Goal: Information Seeking & Learning: Learn about a topic

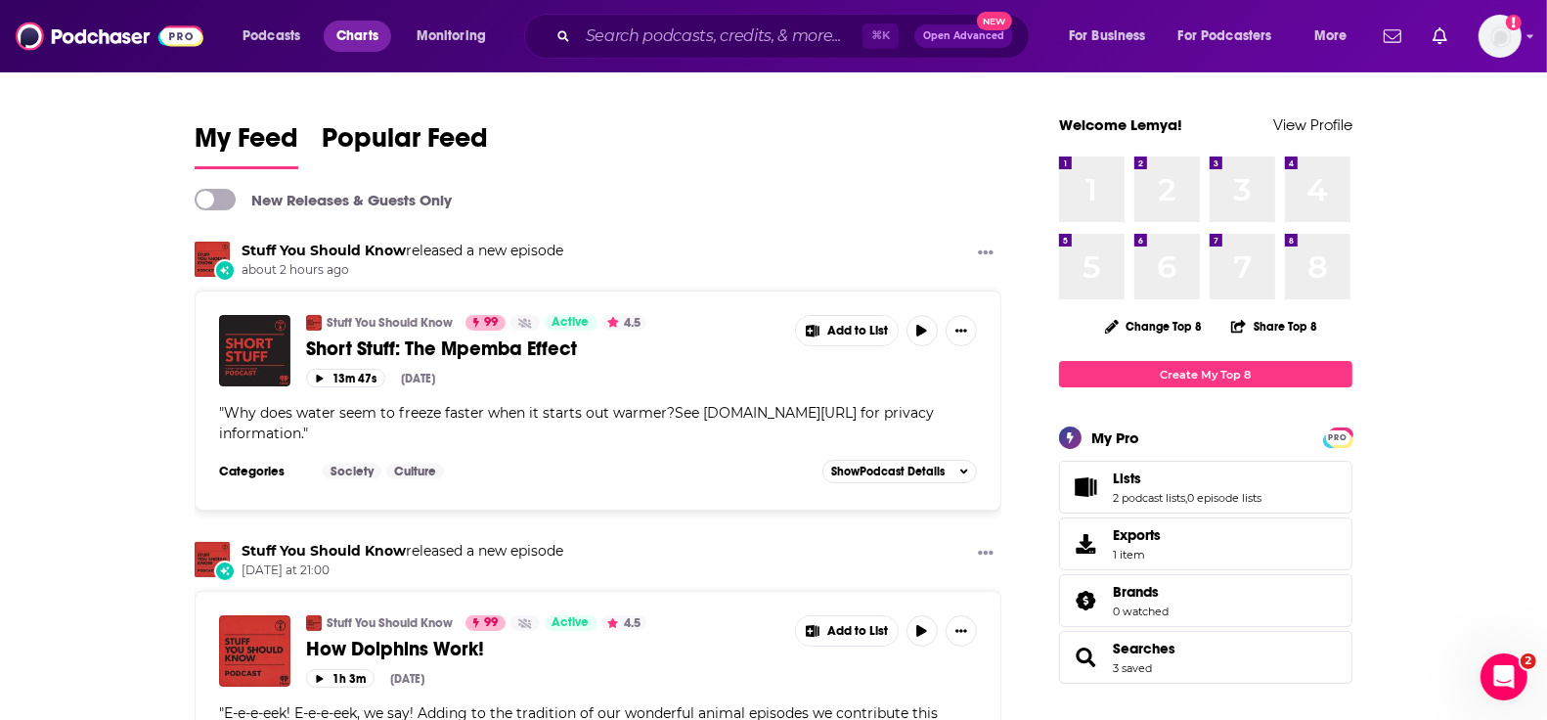
click at [353, 30] on span "Charts" at bounding box center [357, 35] width 42 height 27
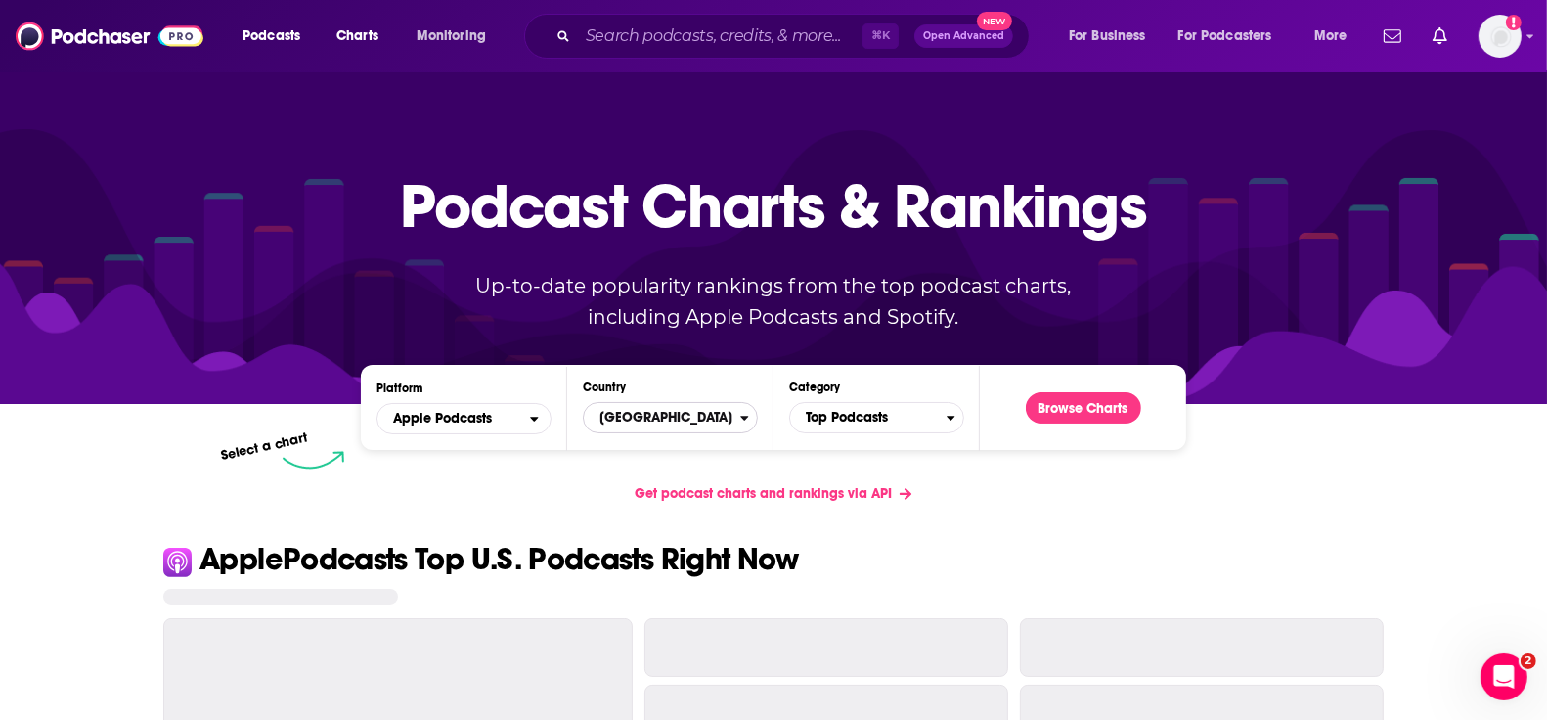
click at [670, 414] on span "[GEOGRAPHIC_DATA]" at bounding box center [662, 417] width 156 height 33
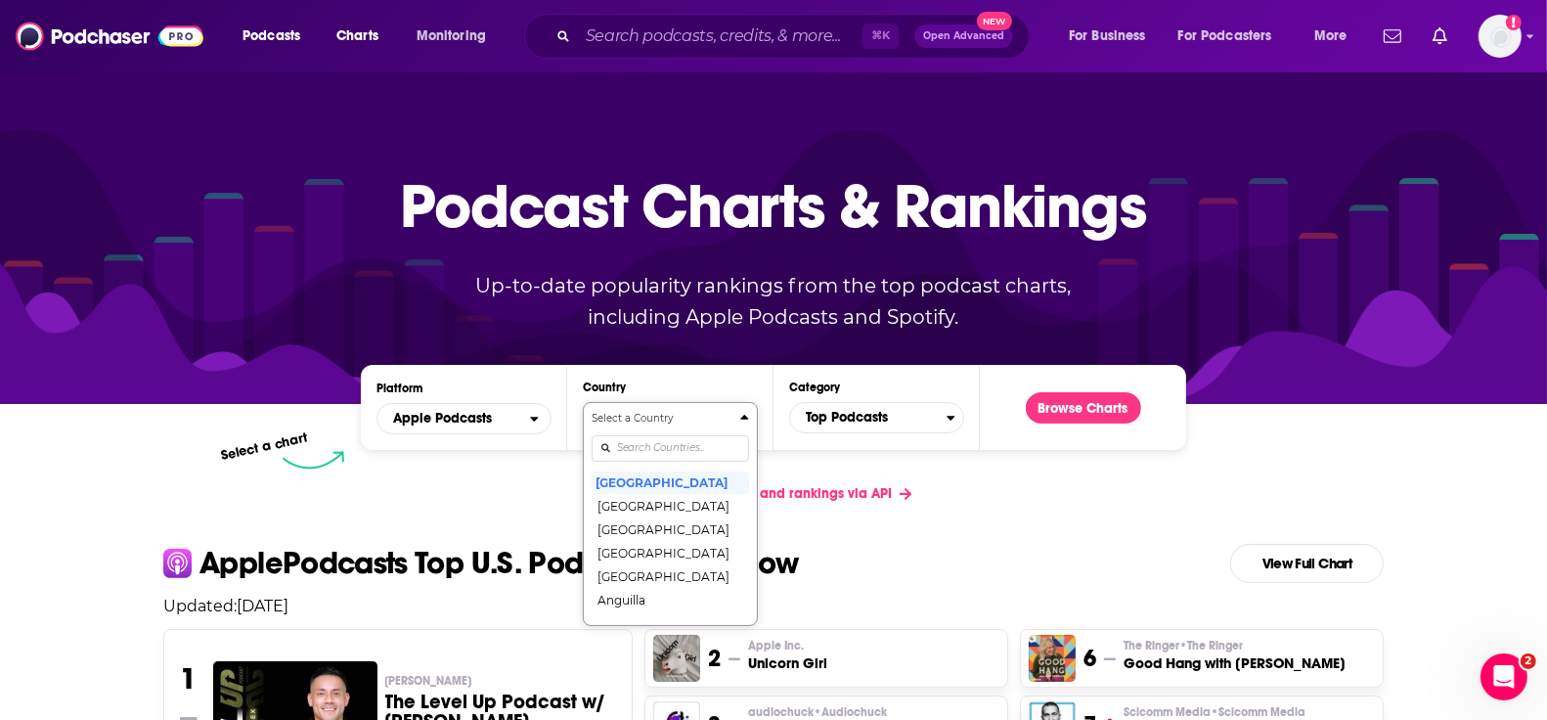
click at [639, 452] on input "Countries" at bounding box center [670, 448] width 157 height 26
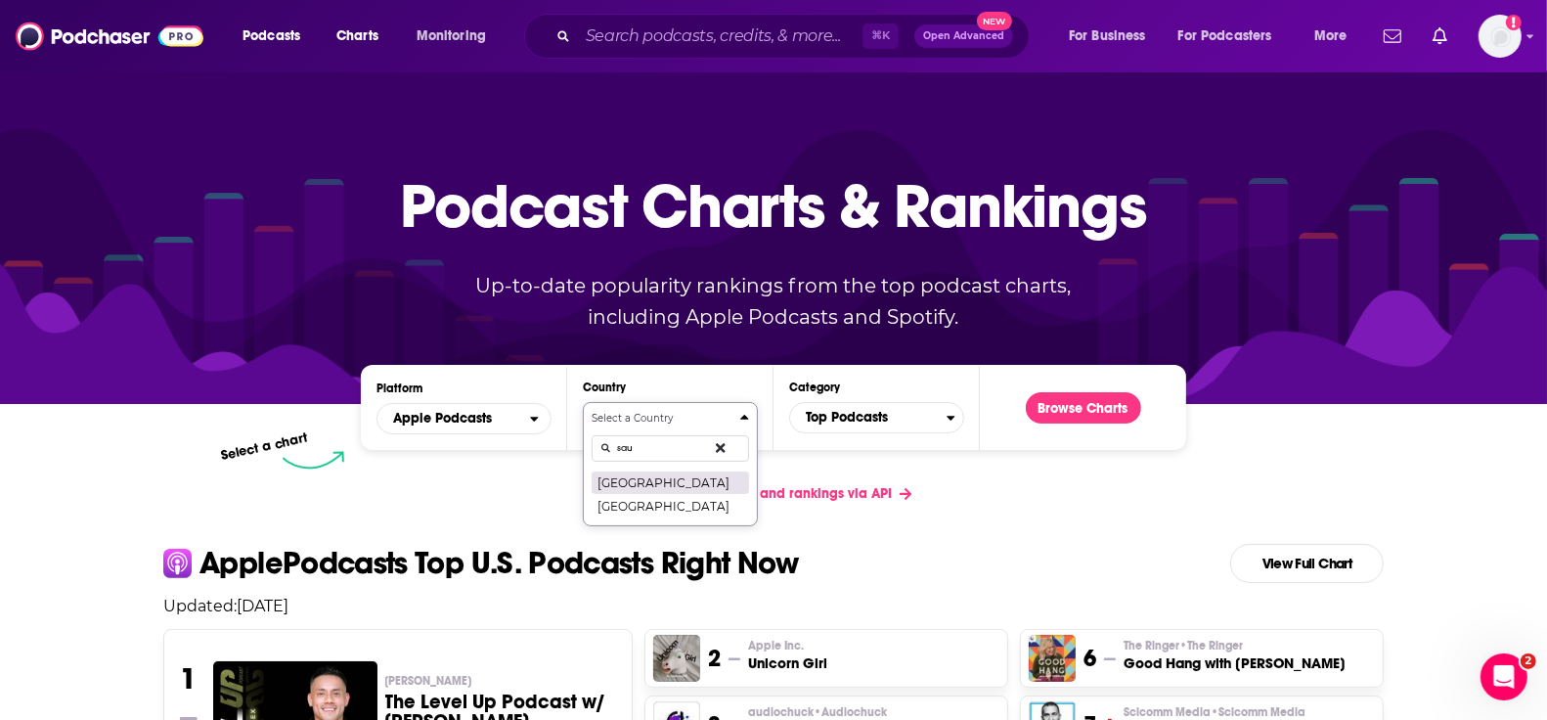
type input "sau"
click at [635, 478] on button "[GEOGRAPHIC_DATA]" at bounding box center [670, 481] width 157 height 23
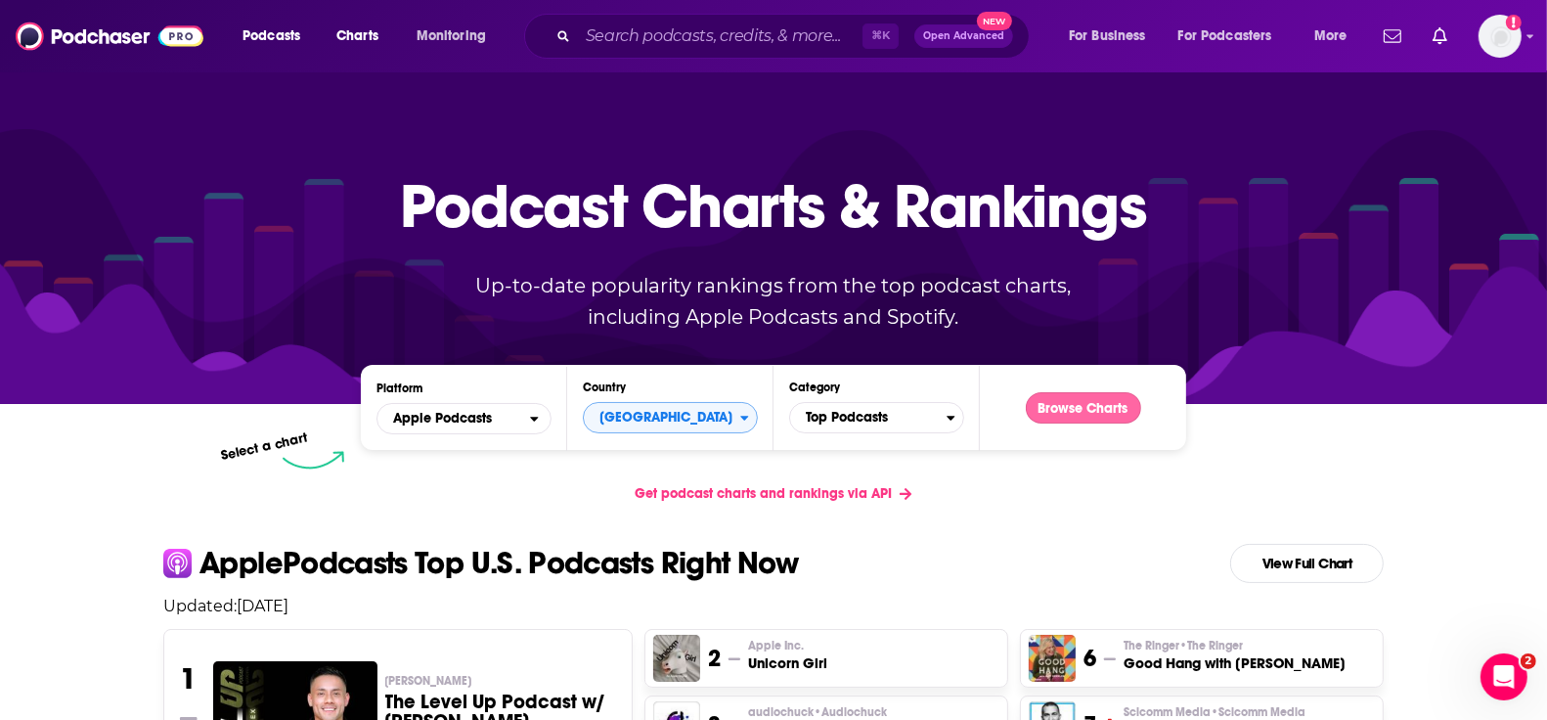
click at [1055, 421] on button "Browse Charts" at bounding box center [1083, 407] width 115 height 31
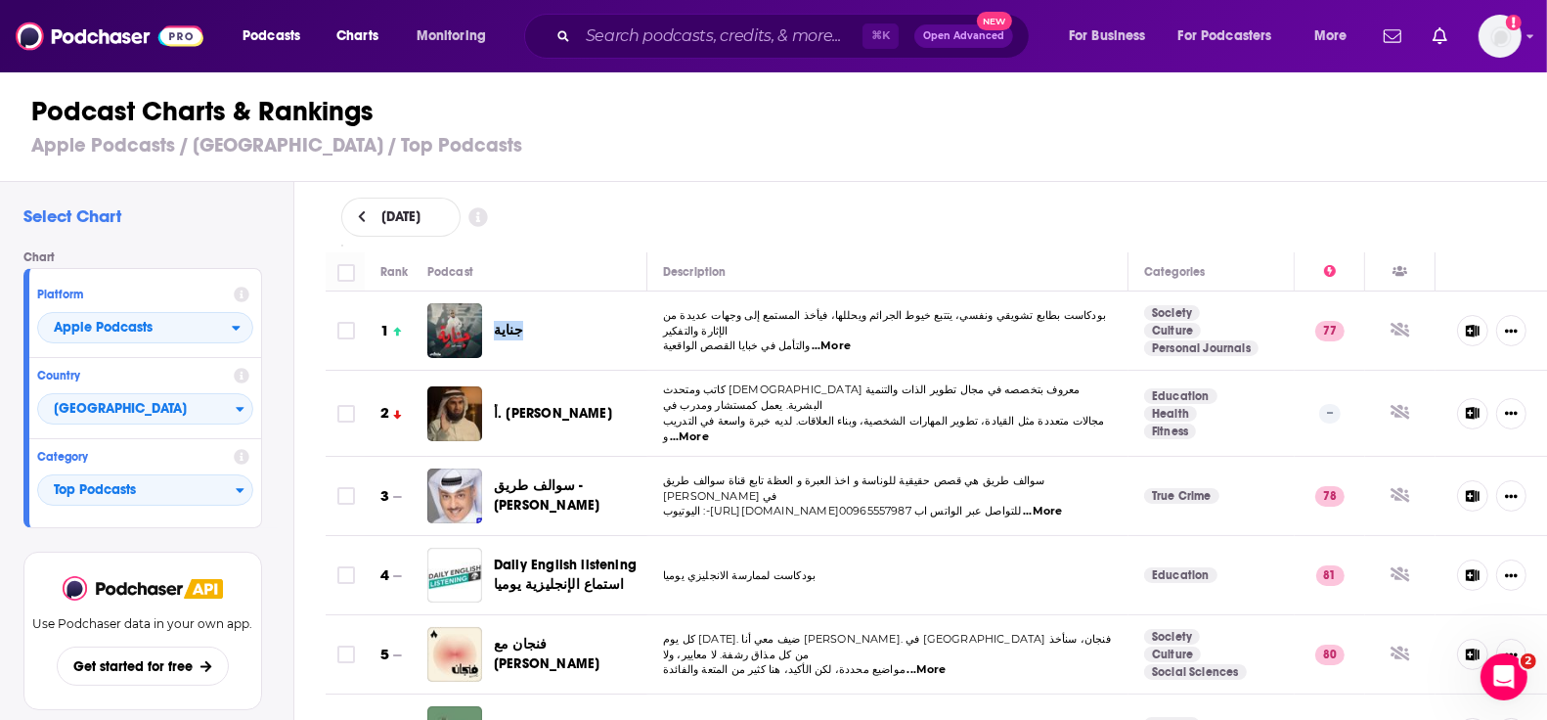
drag, startPoint x: 525, startPoint y: 337, endPoint x: 492, endPoint y: 334, distance: 33.5
click at [492, 334] on div "جناية" at bounding box center [545, 330] width 237 height 55
copy span "جناية"
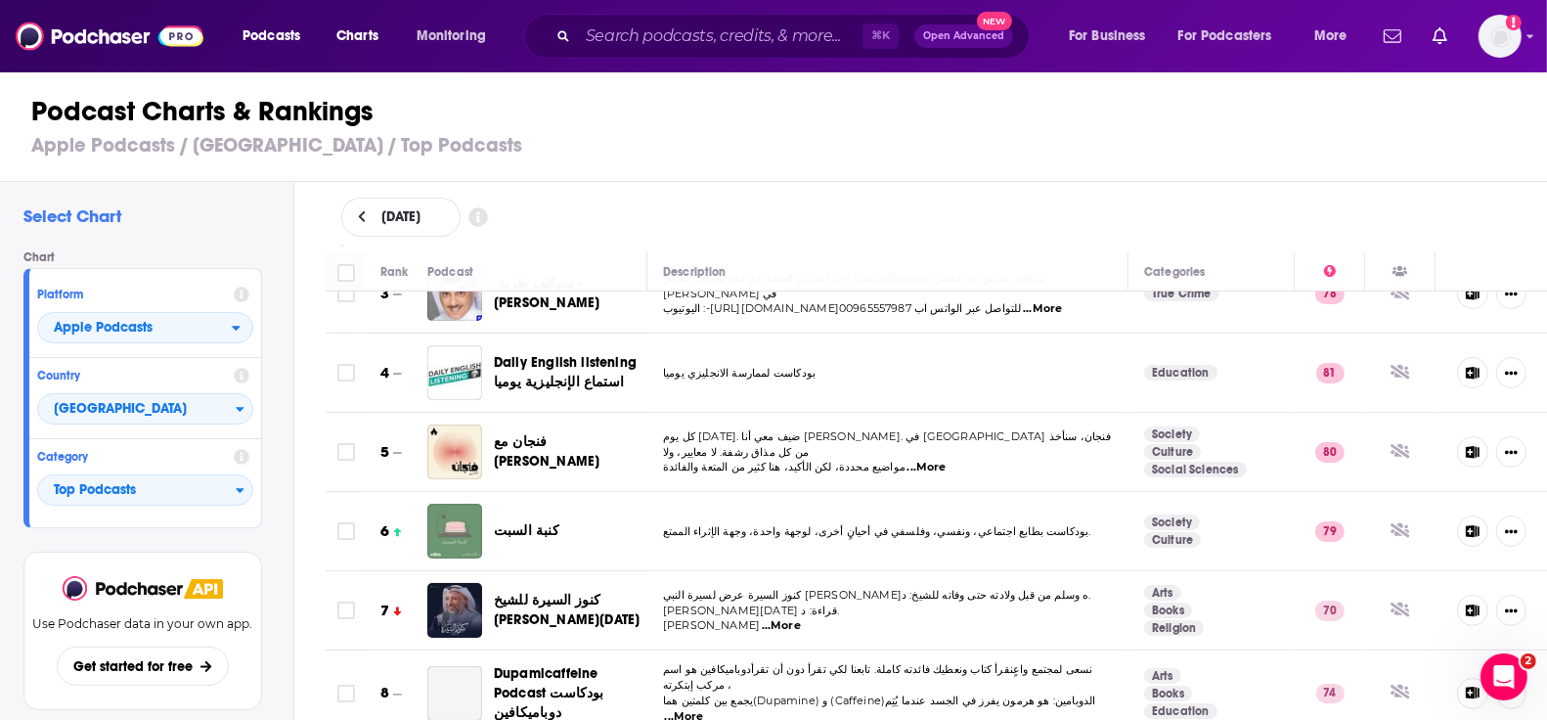
scroll to position [222, 0]
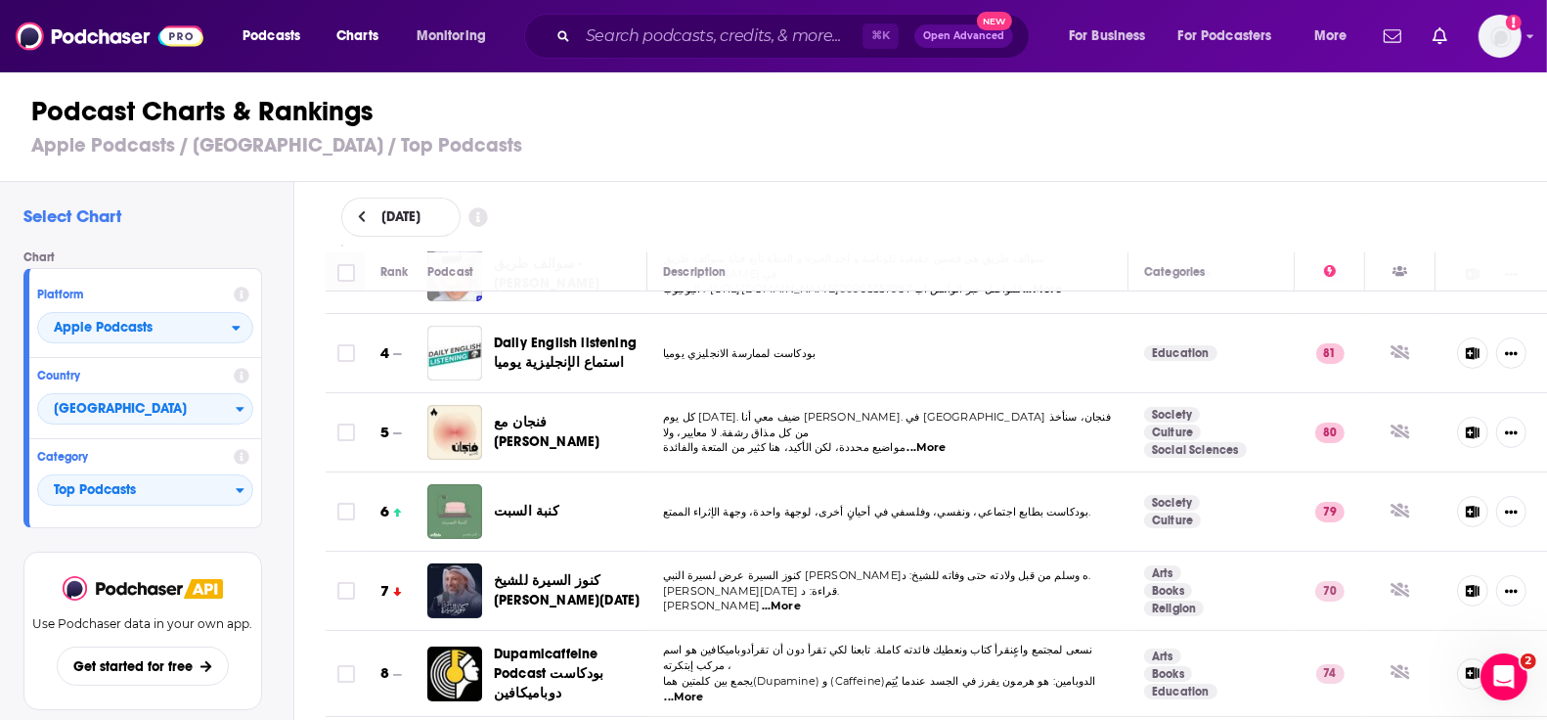
click at [746, 94] on h1 "Podcast Charts & Rankings" at bounding box center [781, 111] width 1501 height 35
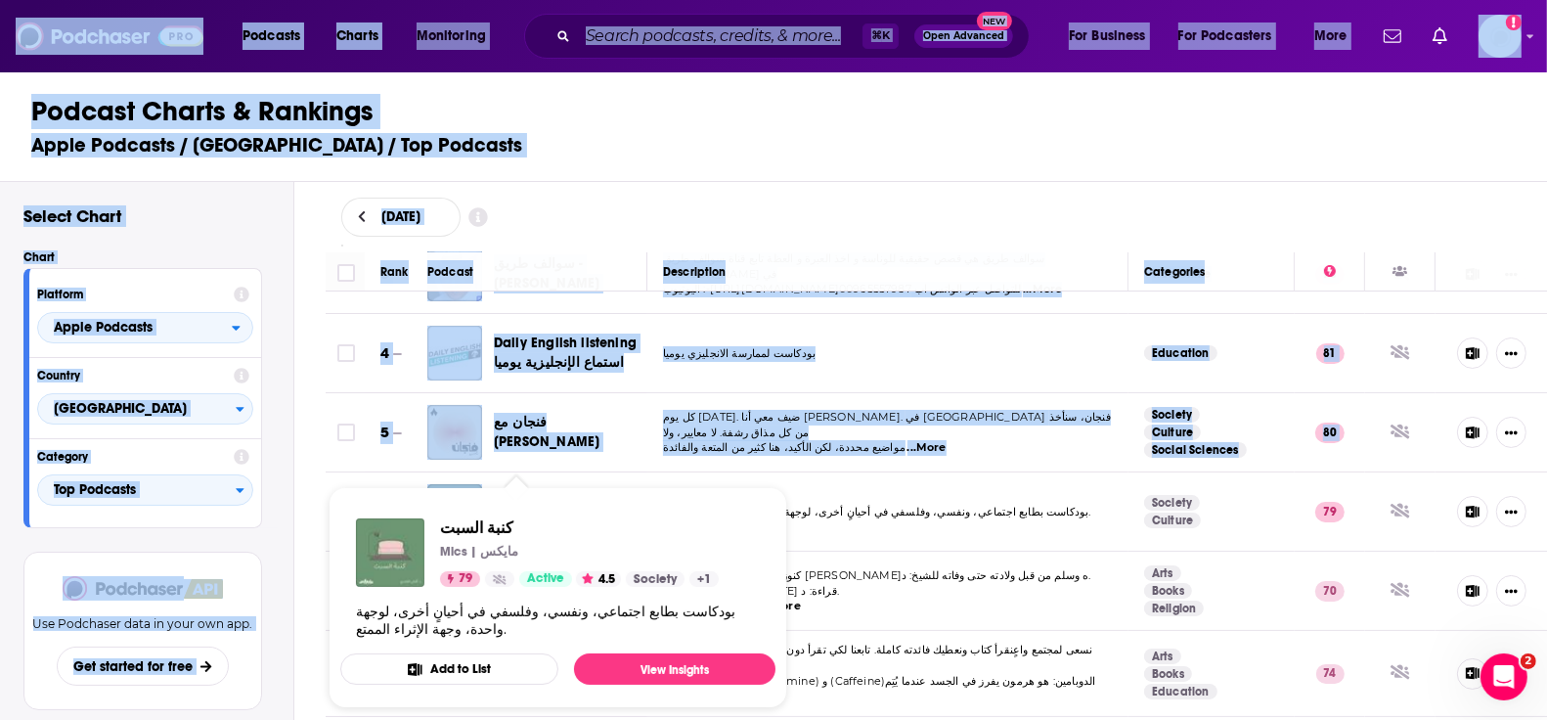
drag, startPoint x: 556, startPoint y: 500, endPoint x: 498, endPoint y: 482, distance: 60.3
click at [499, 482] on div "Podcasts Charts Monitoring ⌘ K Open Advanced New For Business For Podcasters Mo…" at bounding box center [773, 360] width 1547 height 720
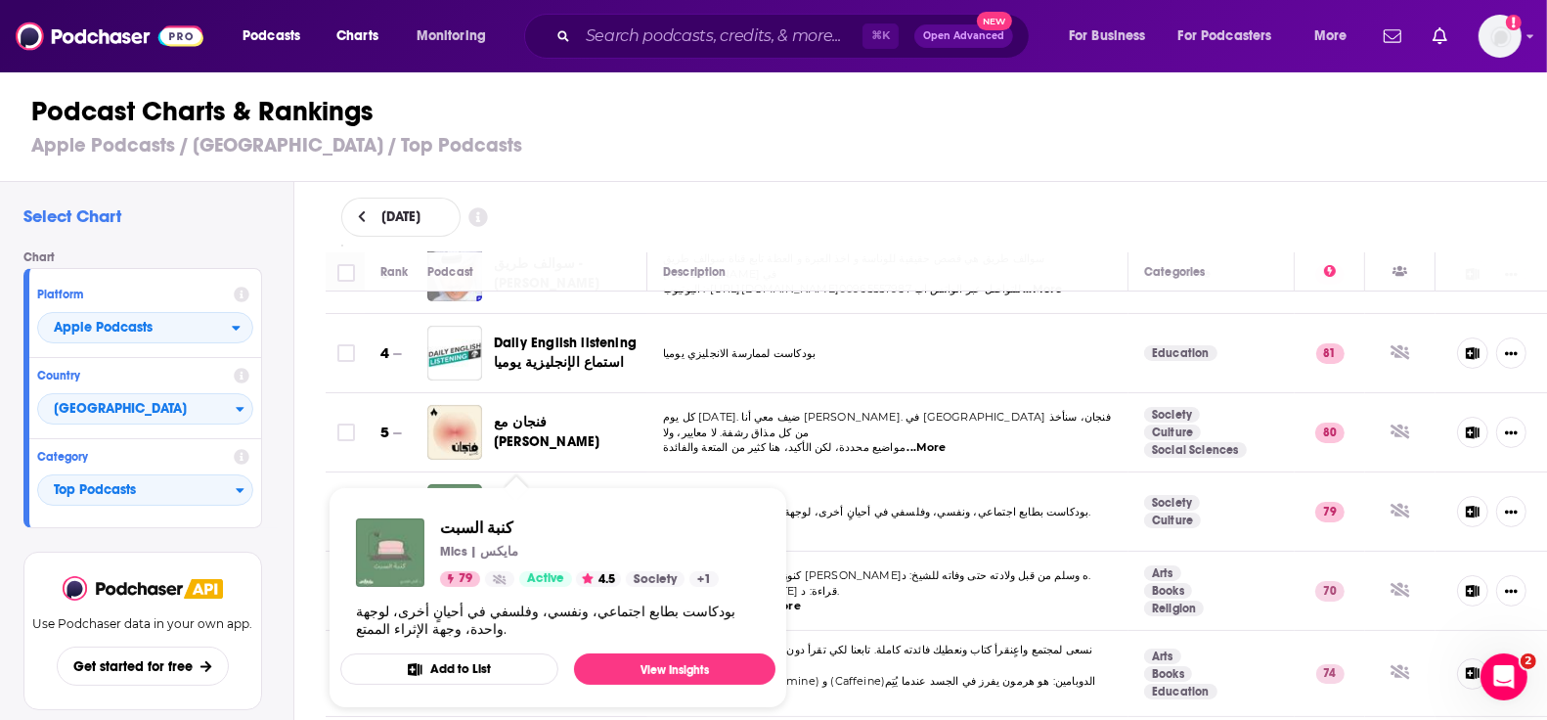
click at [644, 141] on h3 "Apple Podcasts / [GEOGRAPHIC_DATA] / Top Podcasts" at bounding box center [781, 145] width 1501 height 24
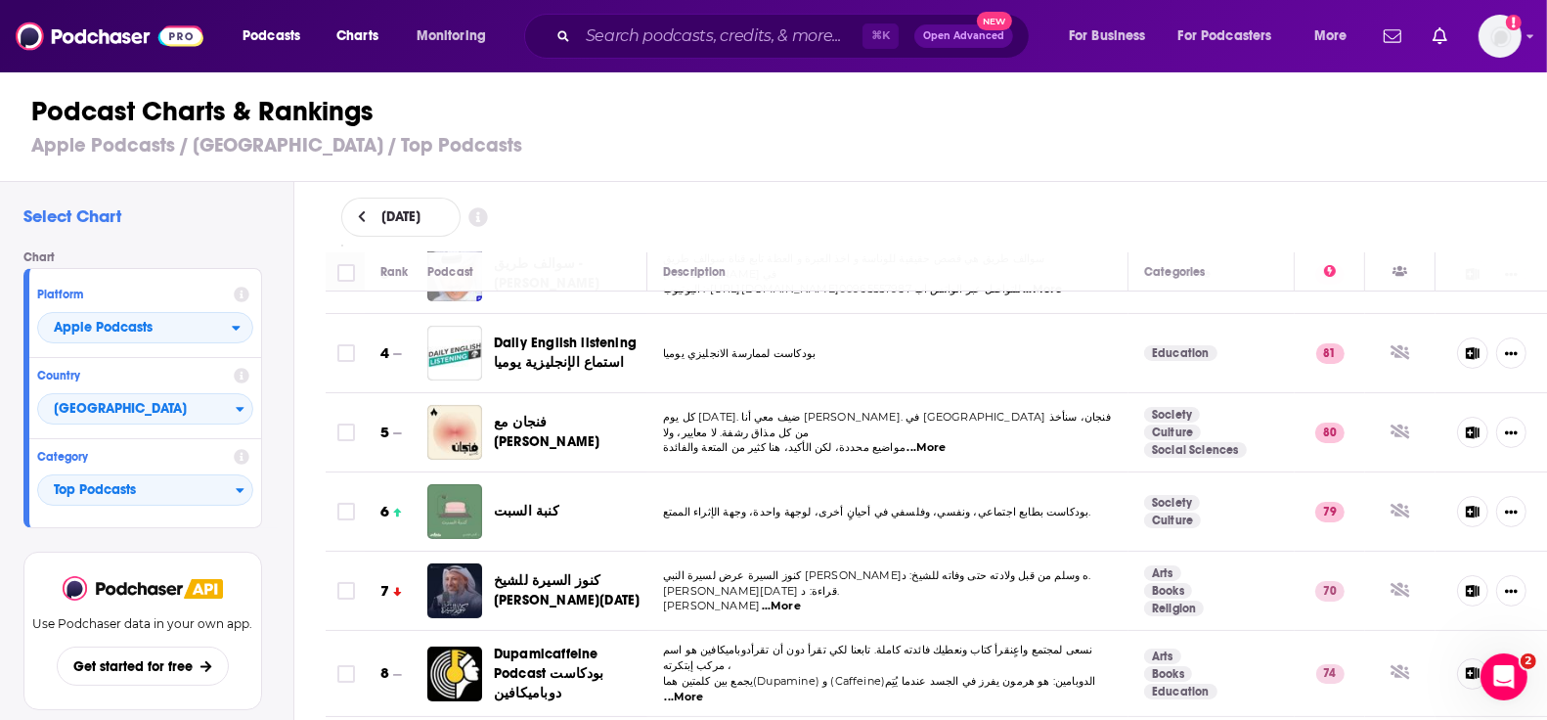
drag, startPoint x: 544, startPoint y: 491, endPoint x: 491, endPoint y: 501, distance: 53.7
click at [491, 501] on div "كنبة السبت" at bounding box center [545, 511] width 237 height 55
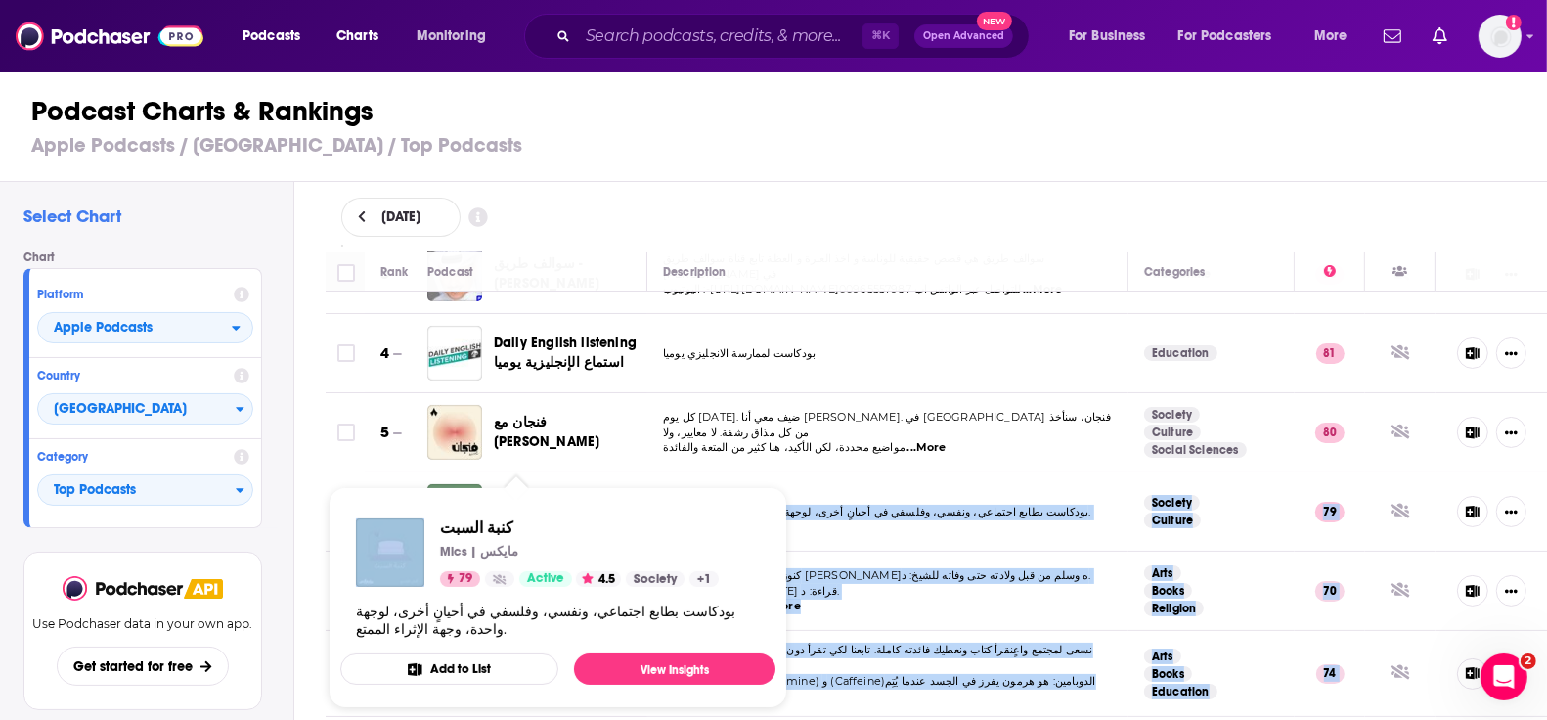
drag, startPoint x: 558, startPoint y: 498, endPoint x: 499, endPoint y: 476, distance: 62.5
click at [500, 476] on div "Podcasts Charts Monitoring ⌘ K Open Advanced New For Business For Podcasters Mo…" at bounding box center [773, 360] width 1547 height 720
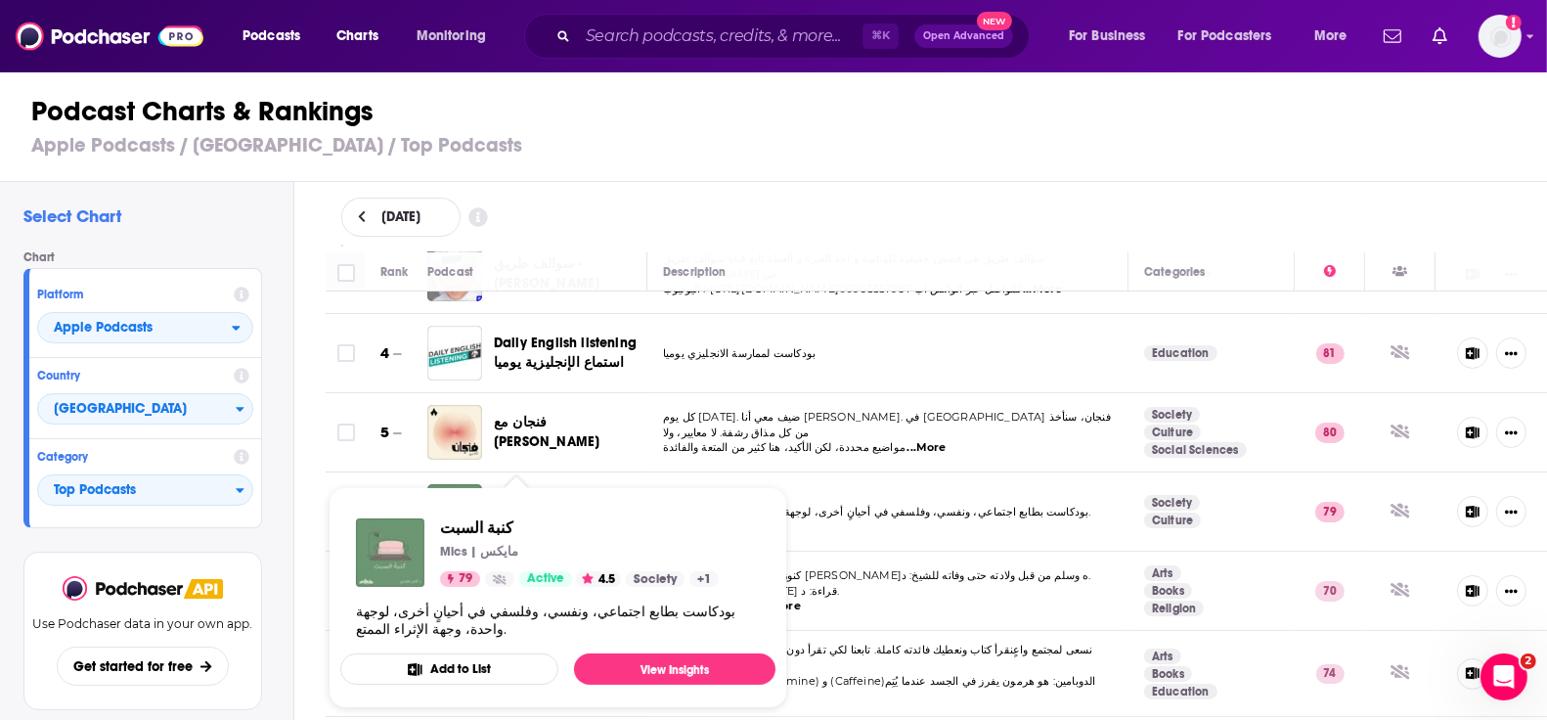
click at [272, 482] on div "Chart Platform Apple Podcasts Country [GEOGRAPHIC_DATA] Category Top Podcasts" at bounding box center [150, 389] width 254 height 278
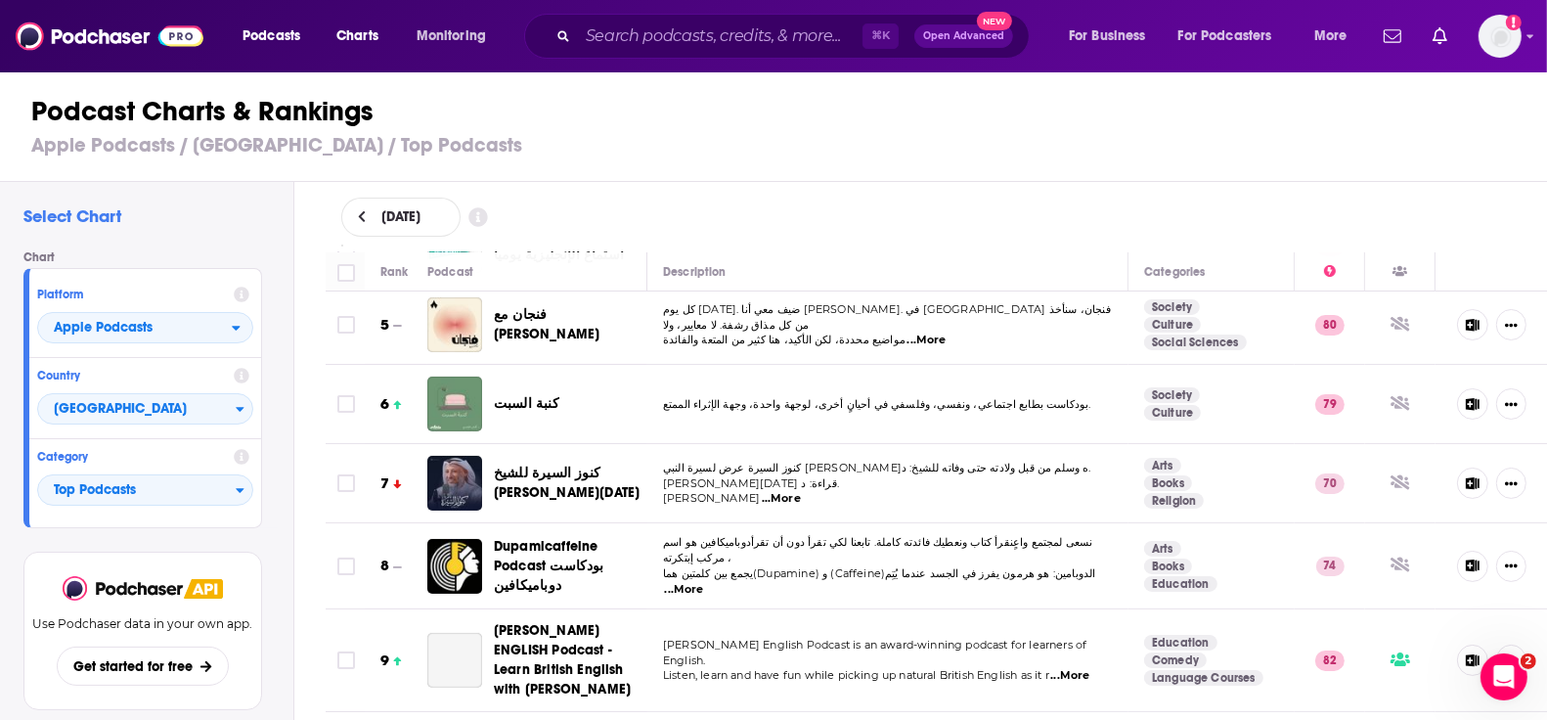
scroll to position [339, 0]
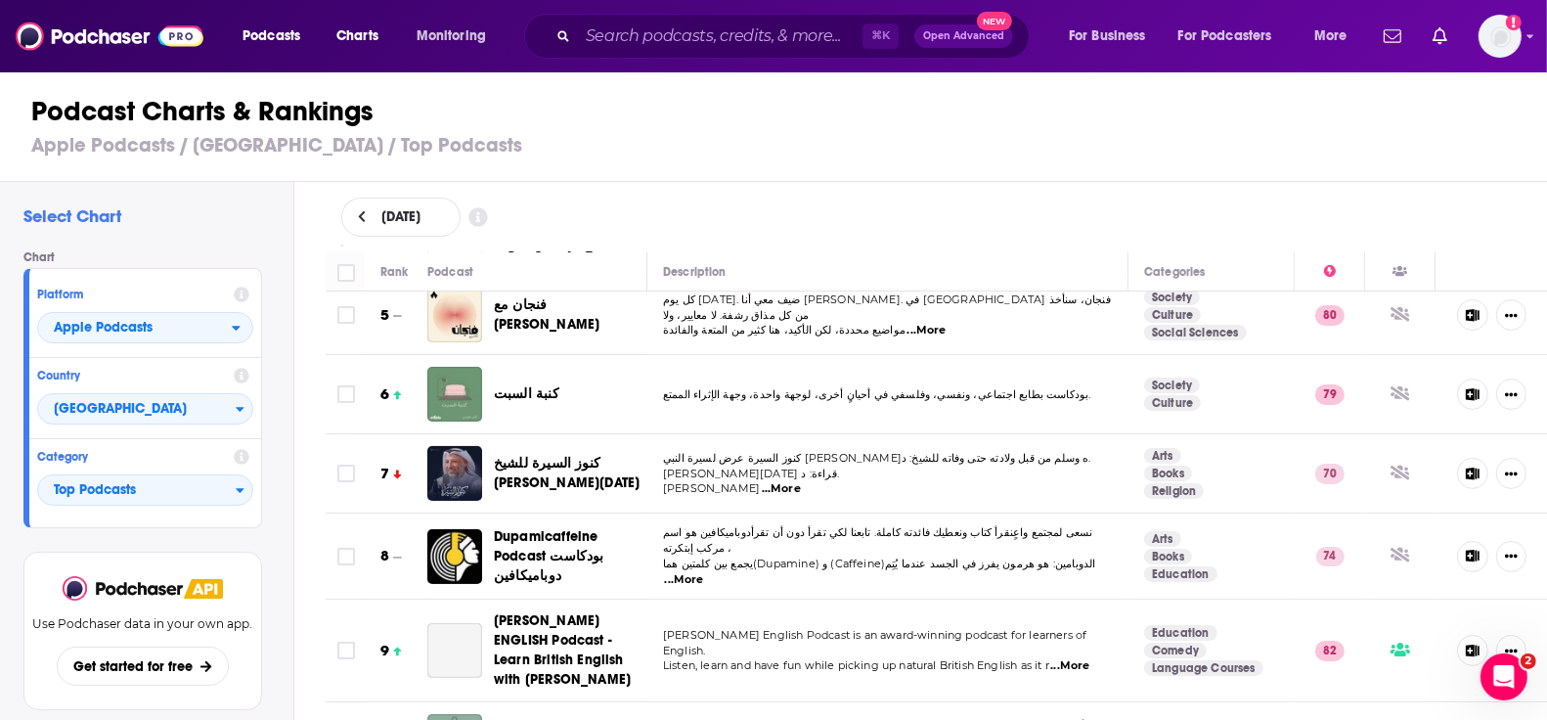
click at [679, 121] on h1 "Podcast Charts & Rankings" at bounding box center [781, 111] width 1501 height 35
drag, startPoint x: 557, startPoint y: 382, endPoint x: 489, endPoint y: 382, distance: 67.5
click at [489, 382] on div "كنبة السبت" at bounding box center [545, 394] width 237 height 55
copy span "كنبة السبت"
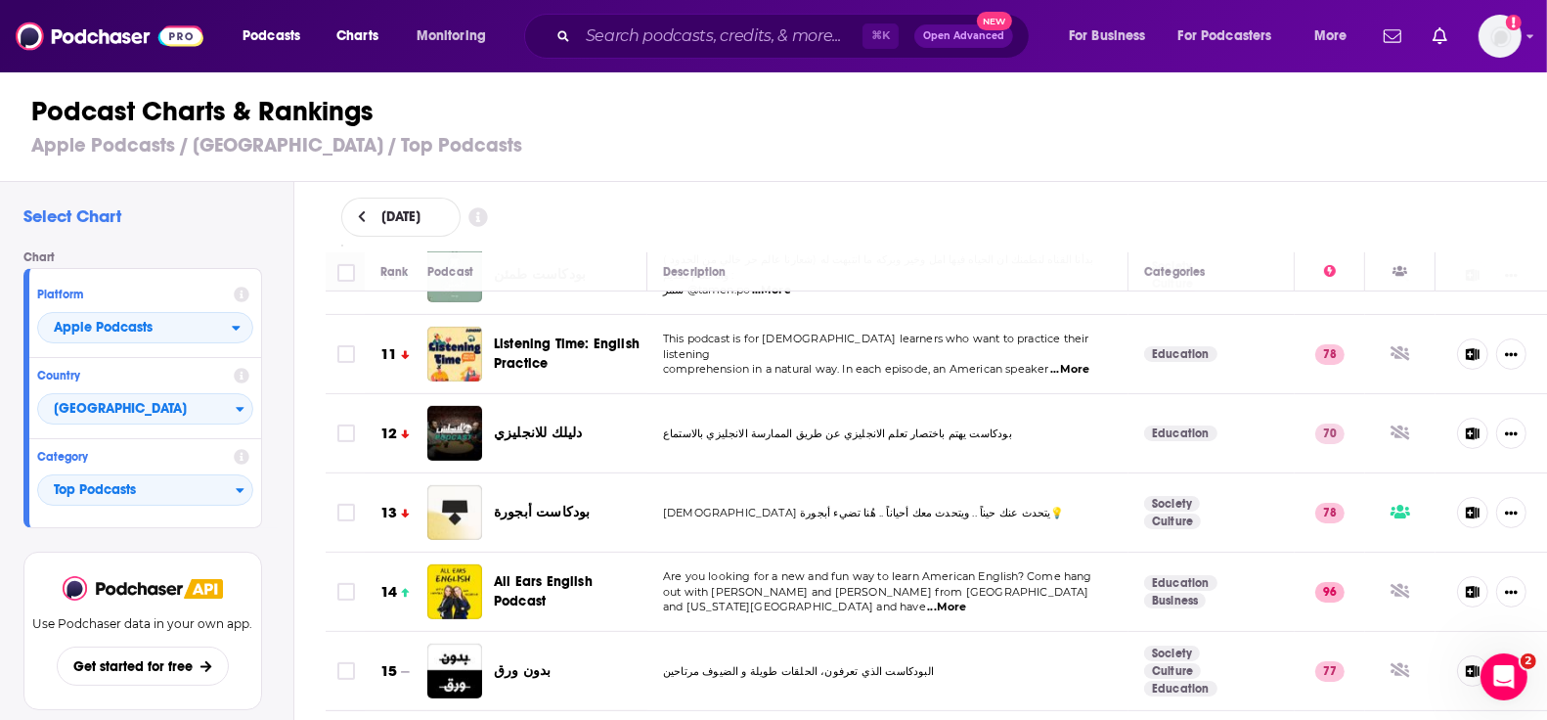
scroll to position [0, 0]
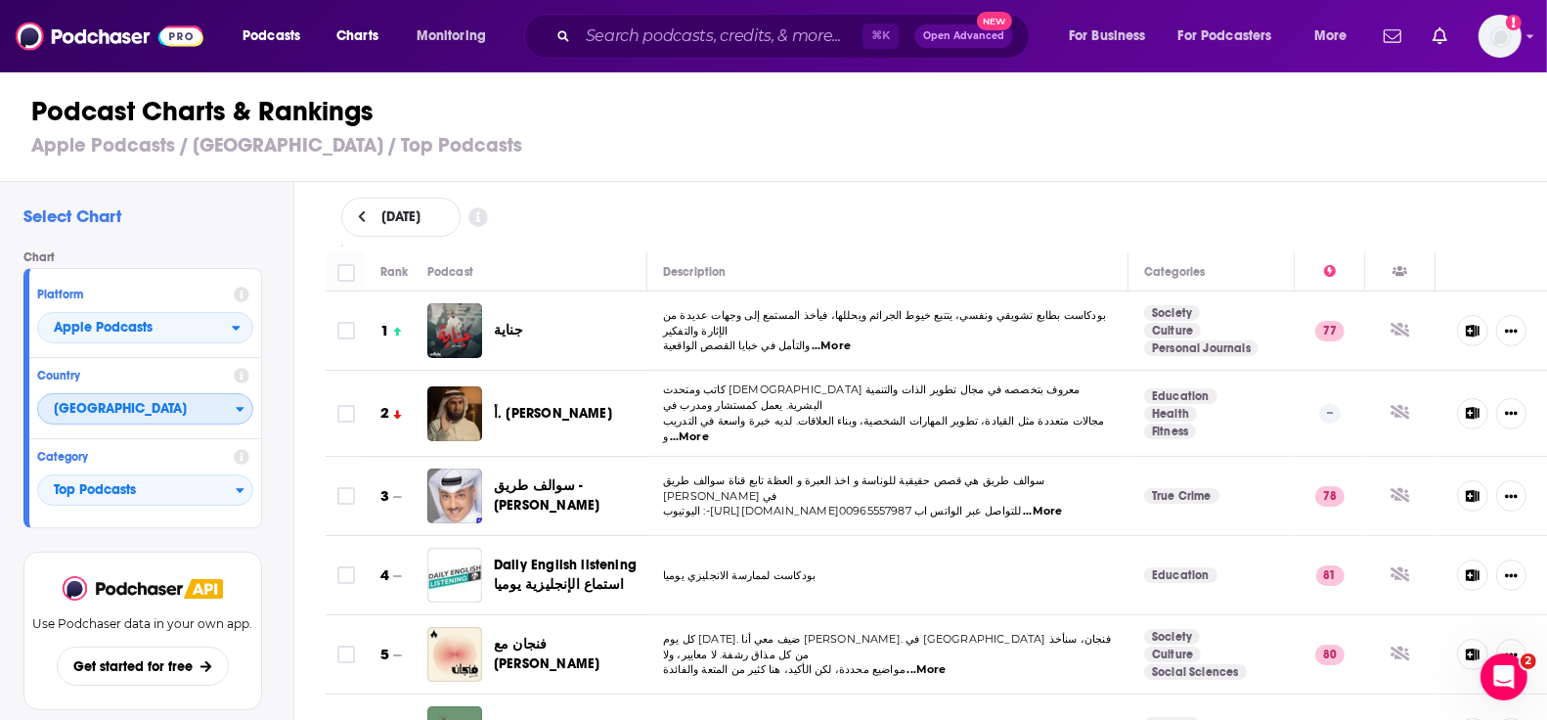
click at [133, 421] on span "[GEOGRAPHIC_DATA]" at bounding box center [137, 409] width 198 height 33
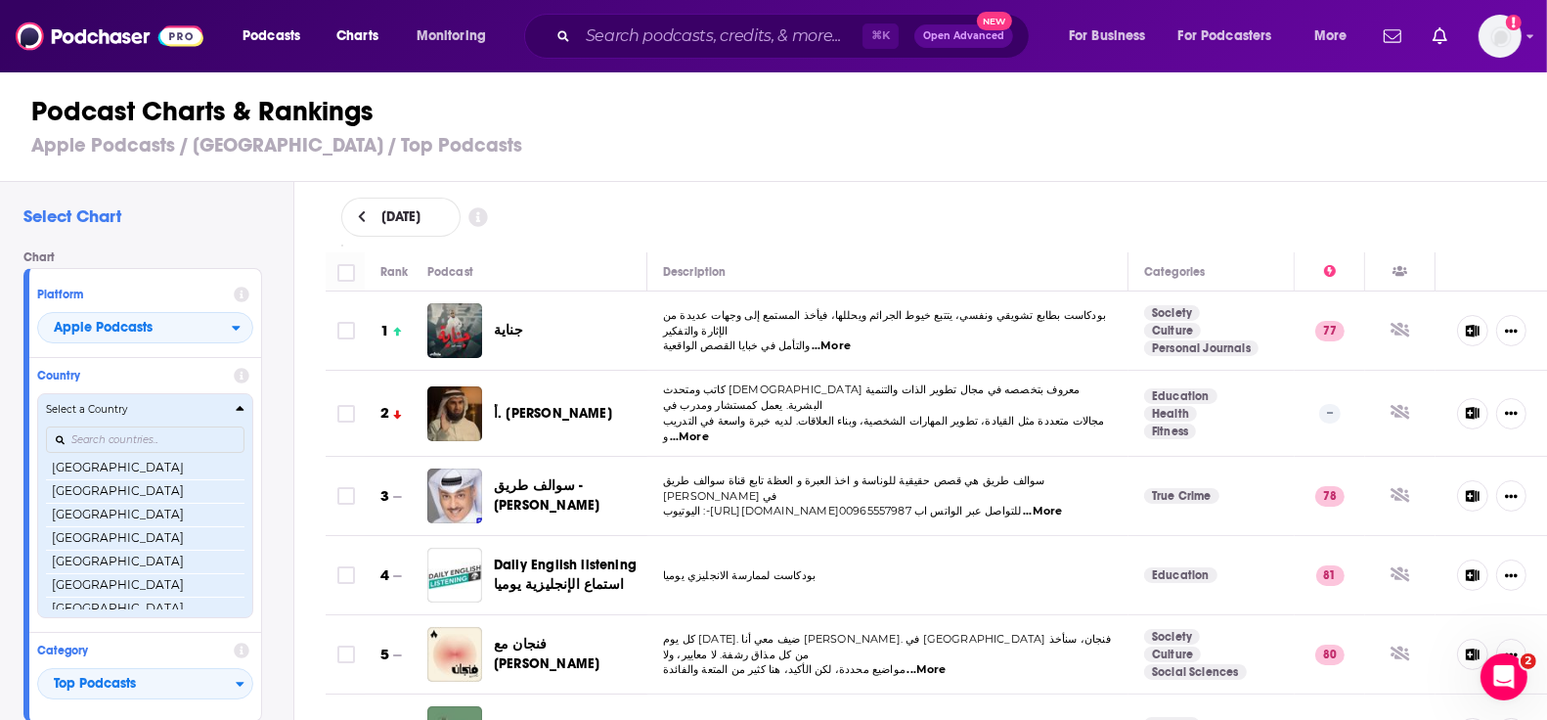
scroll to position [3045, 0]
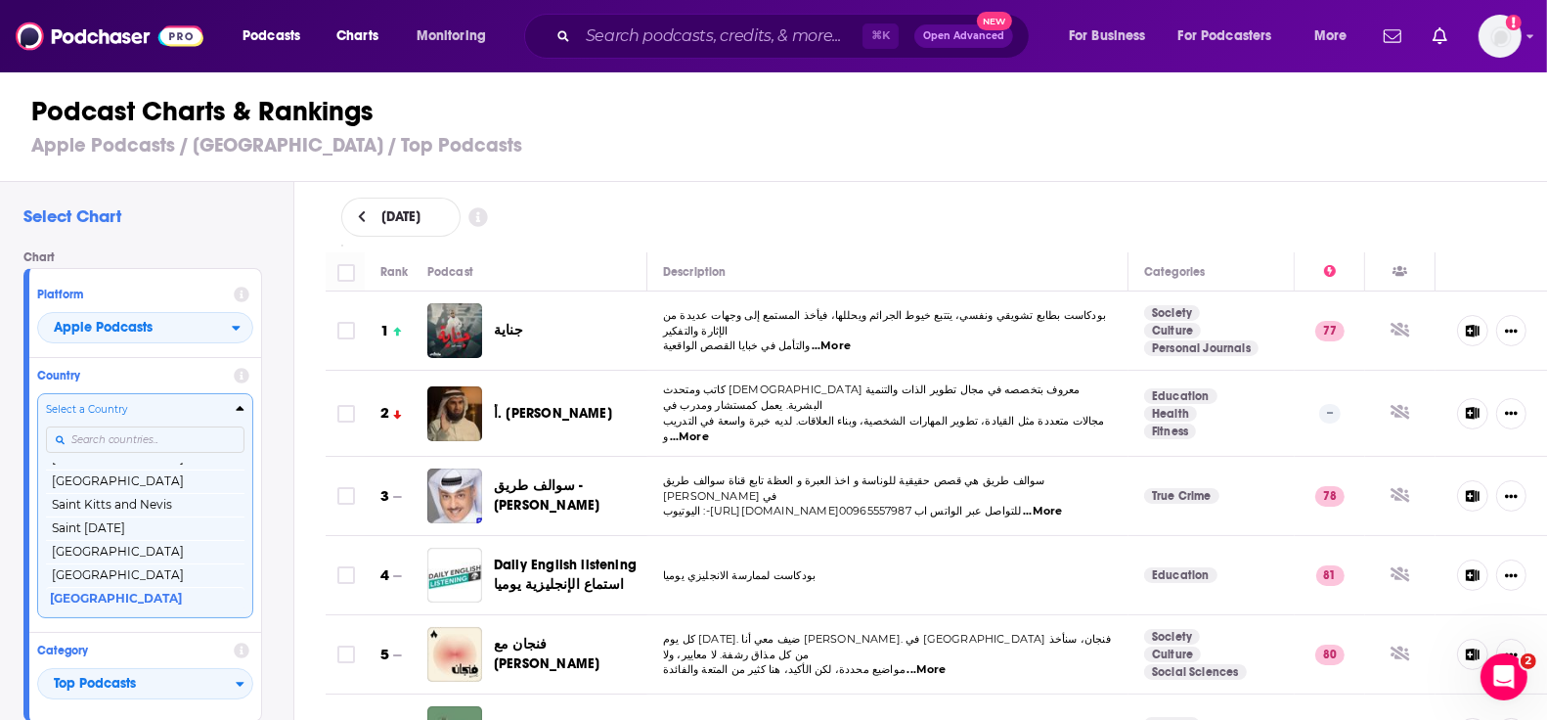
click at [117, 442] on input "Countries" at bounding box center [145, 439] width 199 height 26
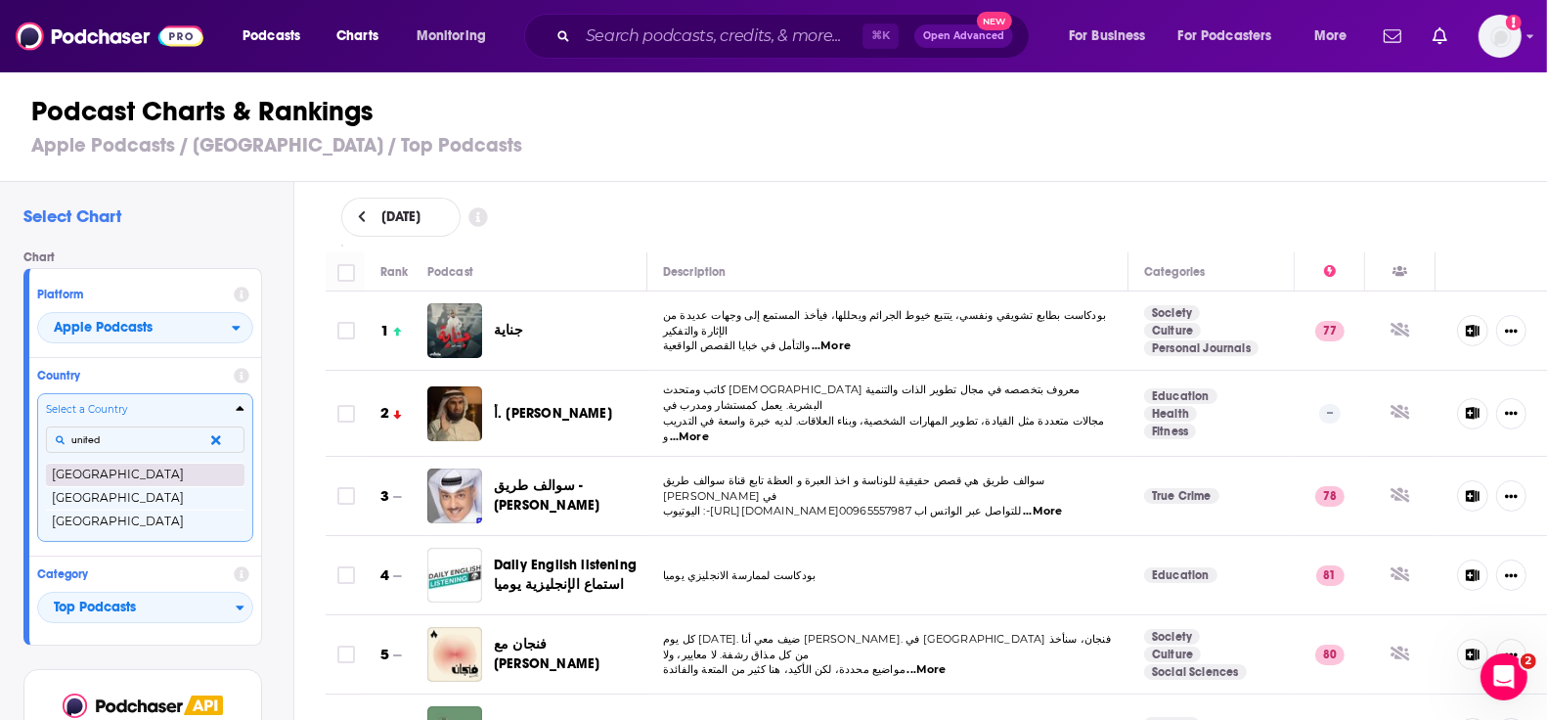
type input "united"
click at [127, 475] on button "[GEOGRAPHIC_DATA]" at bounding box center [145, 474] width 199 height 23
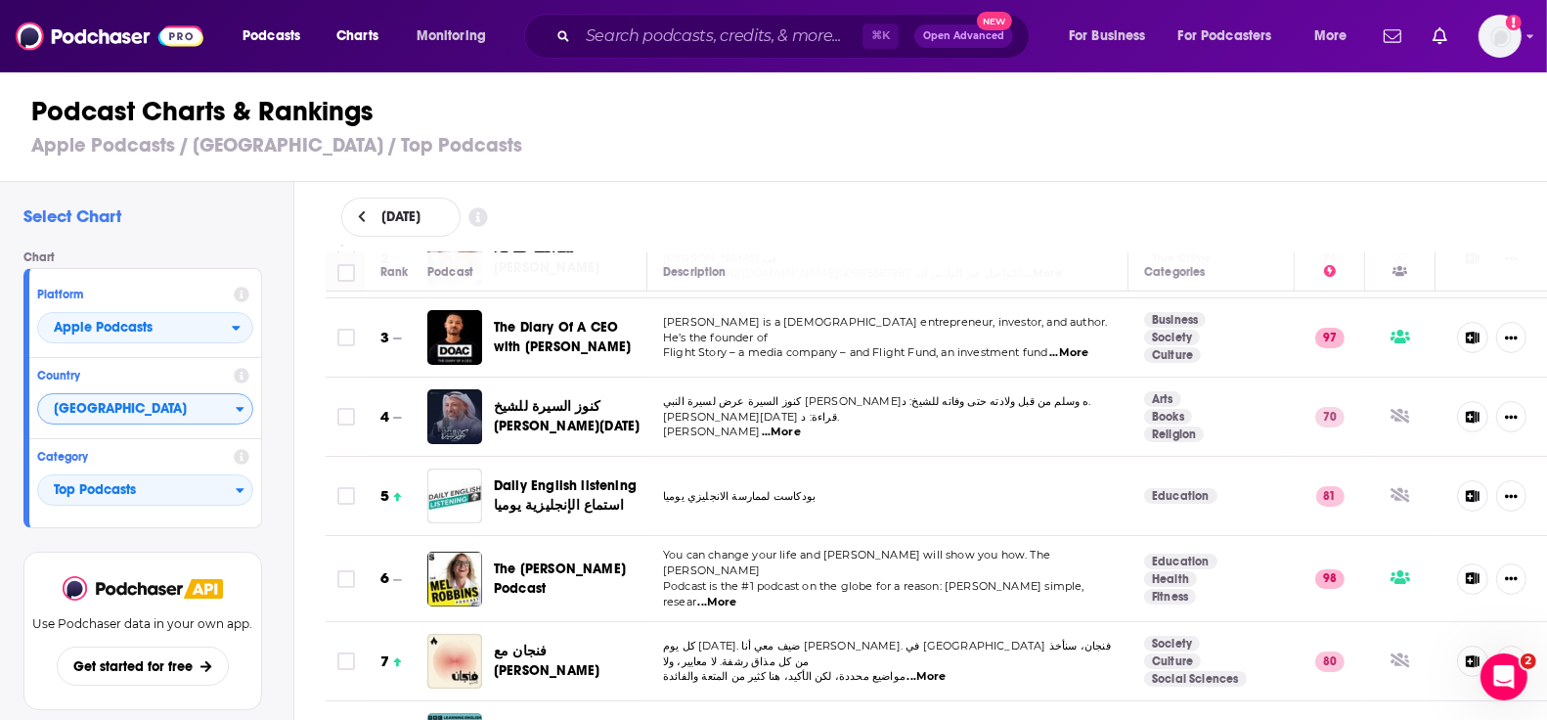
scroll to position [314, 0]
